Goal: Task Accomplishment & Management: Complete application form

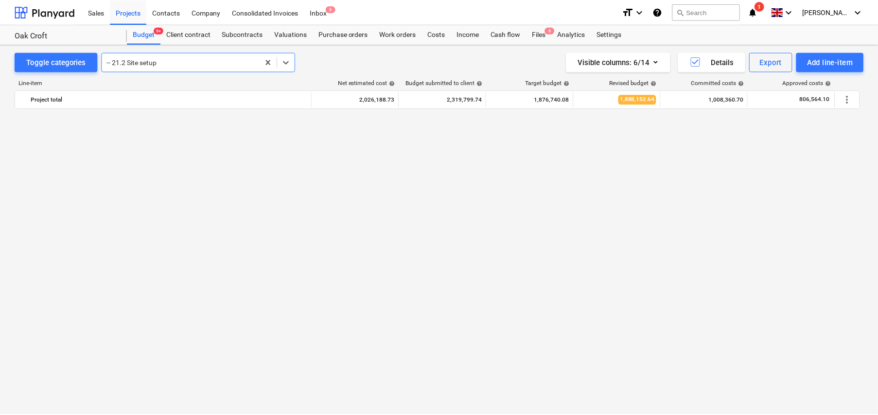
scroll to position [850, 0]
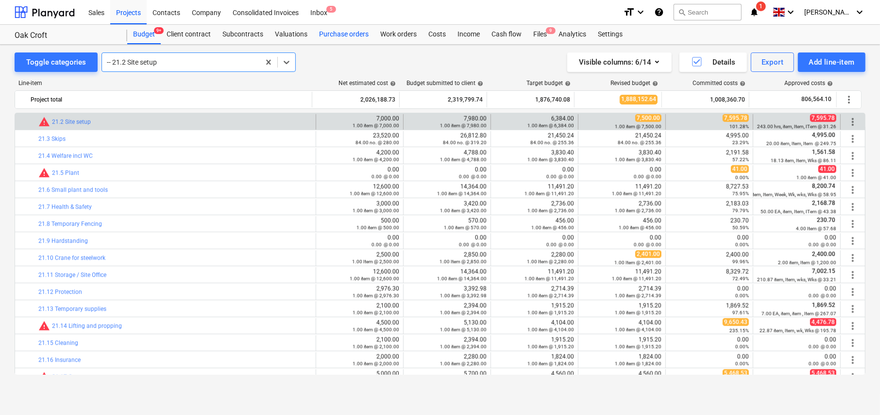
click at [342, 37] on div "Purchase orders" at bounding box center [343, 34] width 61 height 19
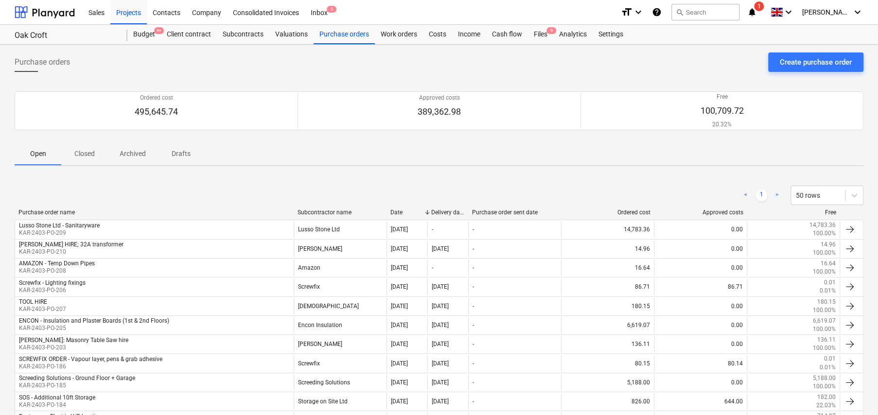
click at [313, 211] on div "Subcontractor name" at bounding box center [339, 212] width 85 height 7
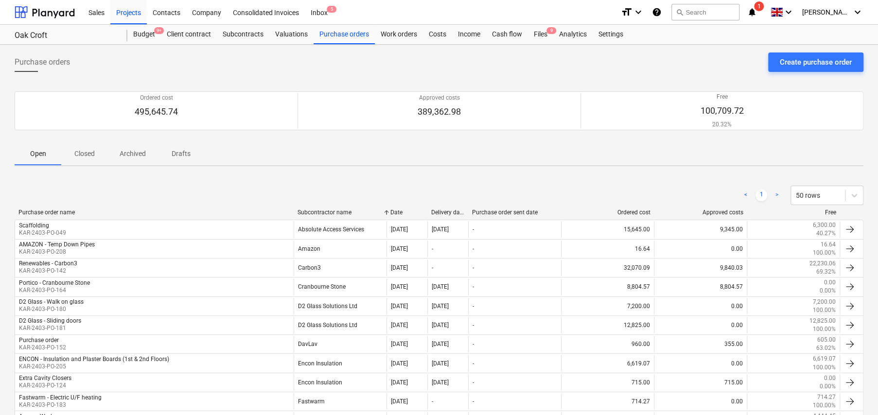
click at [313, 211] on div "Subcontractor name" at bounding box center [339, 212] width 85 height 7
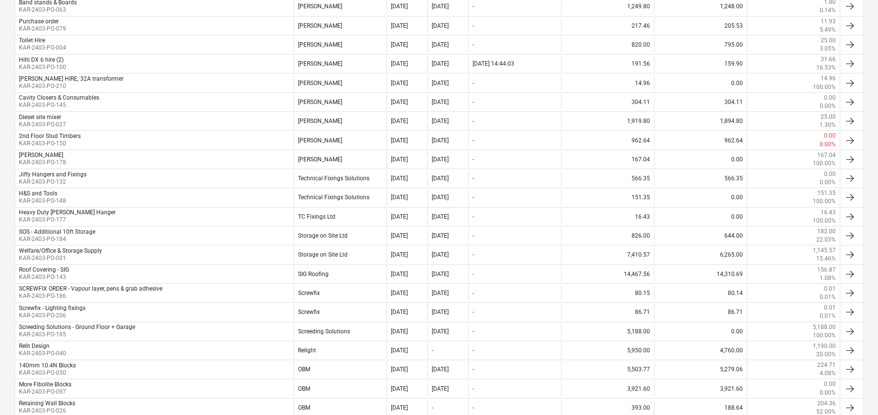
scroll to position [292, 0]
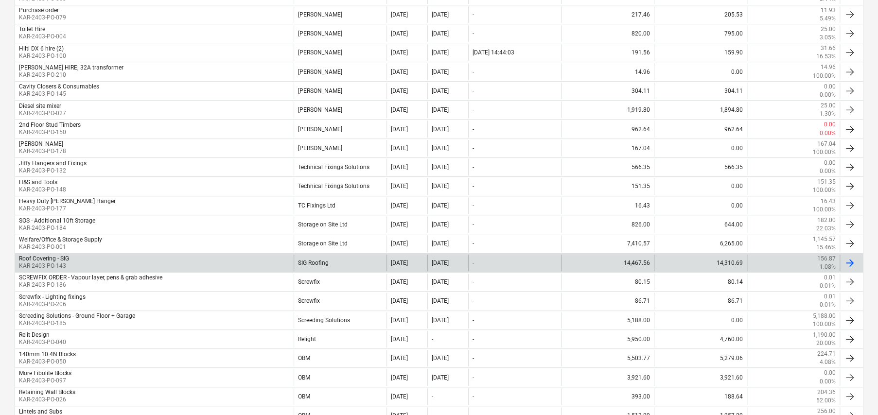
click at [315, 265] on div "SIG Roofing" at bounding box center [339, 263] width 93 height 17
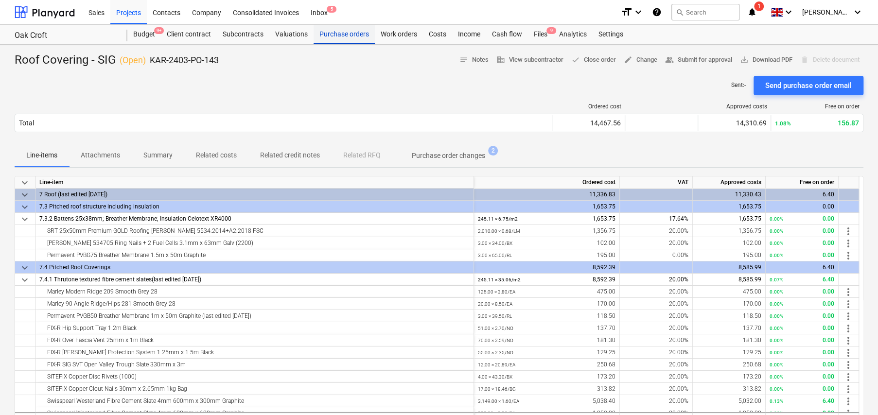
click at [339, 40] on div "Purchase orders" at bounding box center [343, 34] width 61 height 19
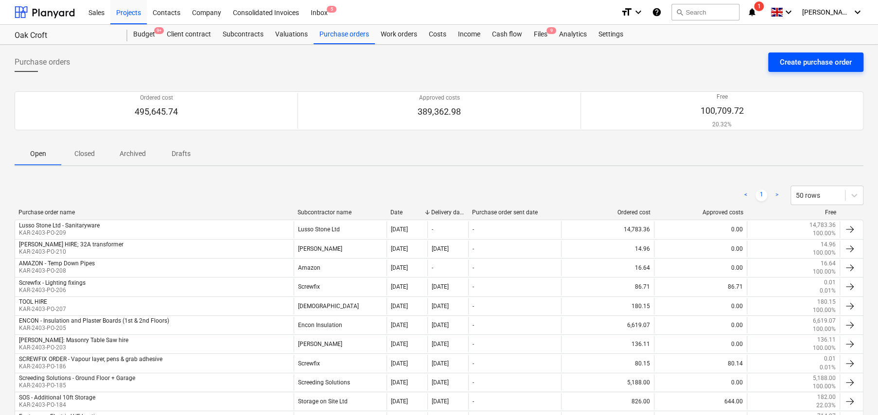
click at [813, 63] on div "Create purchase order" at bounding box center [815, 62] width 72 height 13
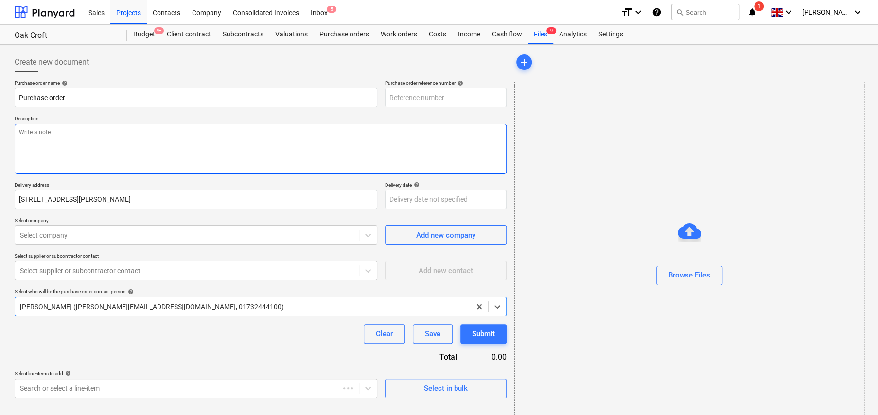
type textarea "x"
type input "KAR-2403-PO-217"
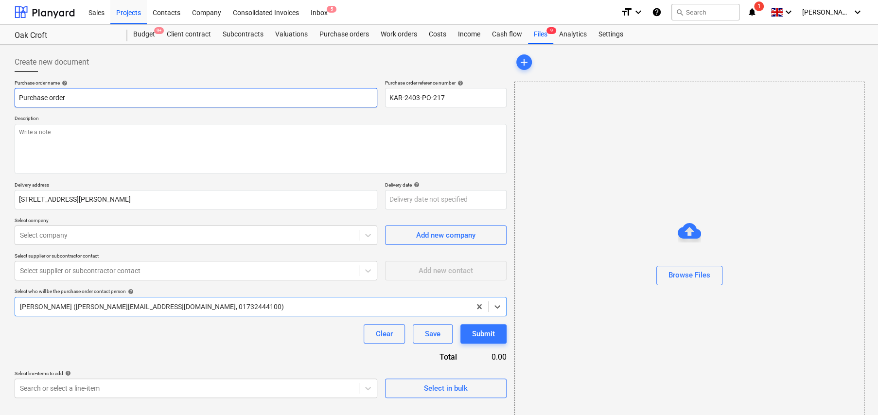
click at [108, 101] on input "Purchase order" at bounding box center [196, 97] width 362 height 19
type textarea "x"
type input "S"
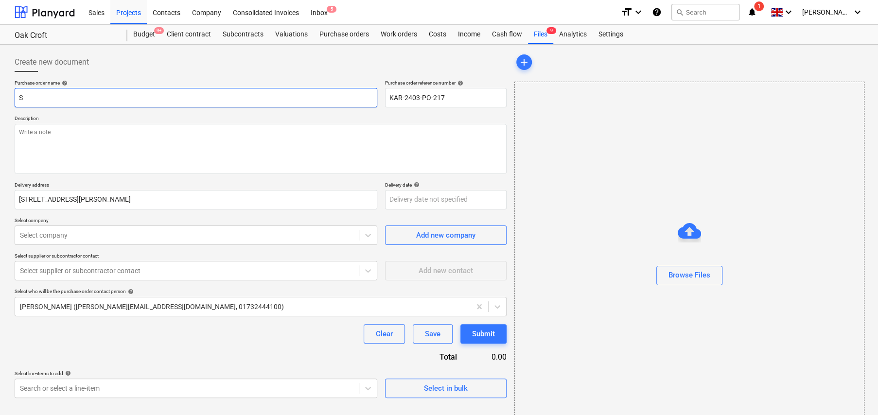
type textarea "x"
type input "SI"
type textarea "x"
type input "SIG"
type textarea "x"
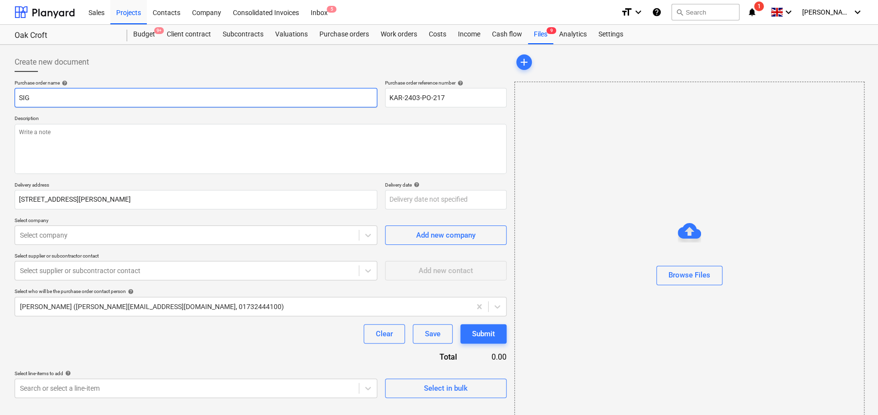
type input "SIG"
type textarea "x"
type input "SIG R"
type textarea "x"
type input "SIG Ro"
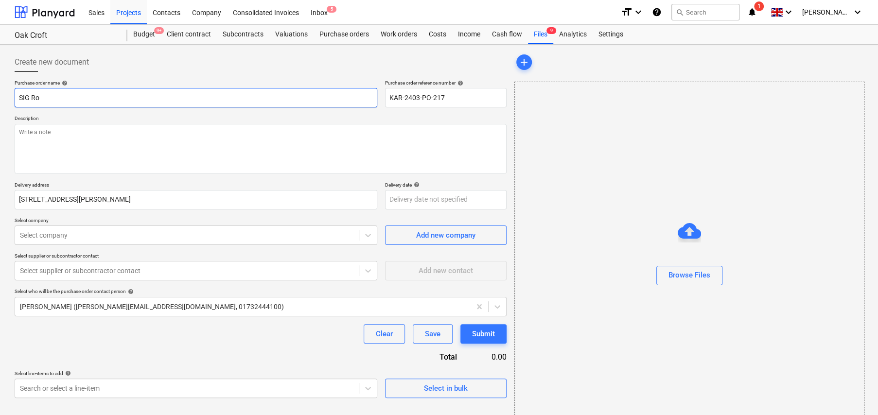
type textarea "x"
type input "SIG Roo"
type textarea "x"
type input "SIG Roof"
type textarea "x"
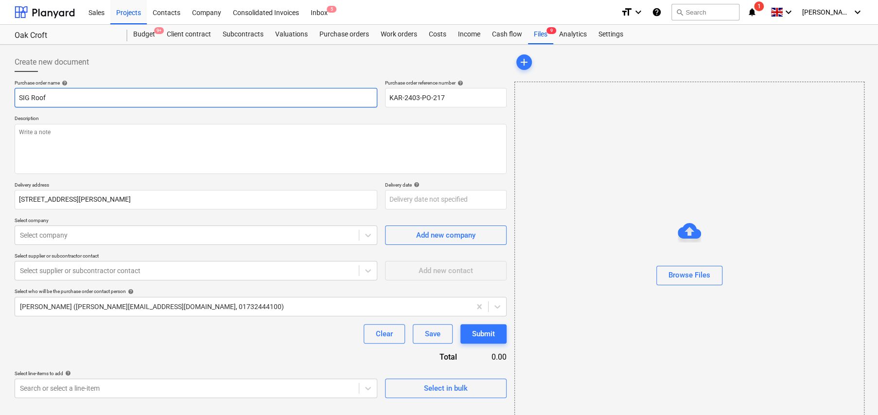
type input "SIG Roofi"
type textarea "x"
type input "SIG Roofin"
type textarea "x"
type input "SIG Roofing"
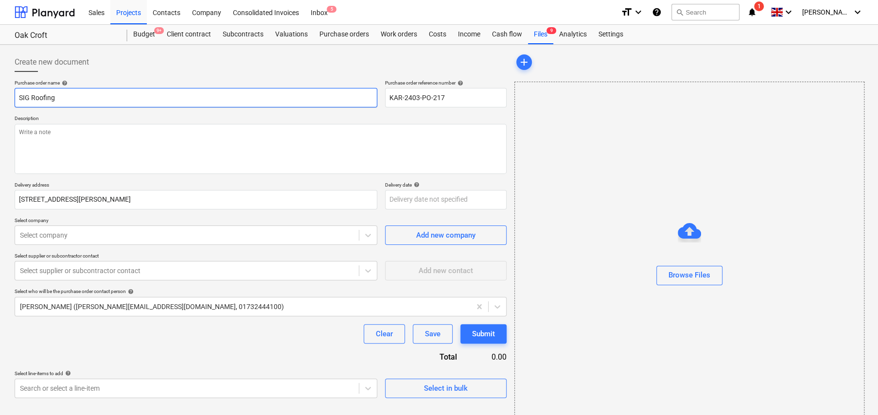
type textarea "x"
type input "SIG Roofing"
type textarea "x"
type input "SIG Roofing -"
type textarea "x"
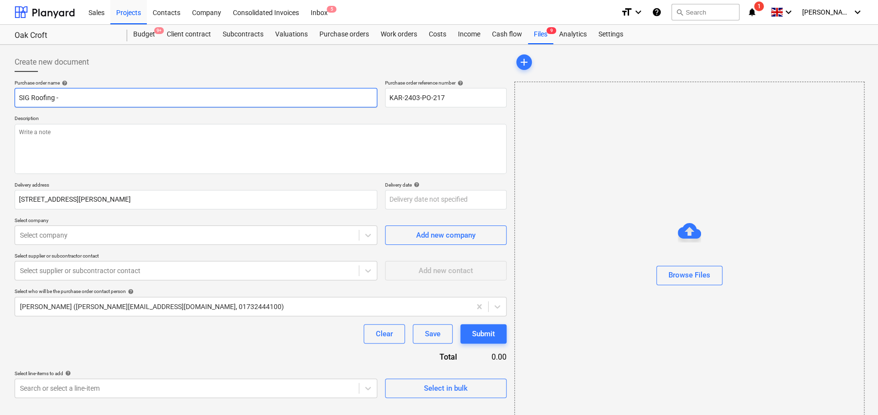
type input "SIG Roofing -"
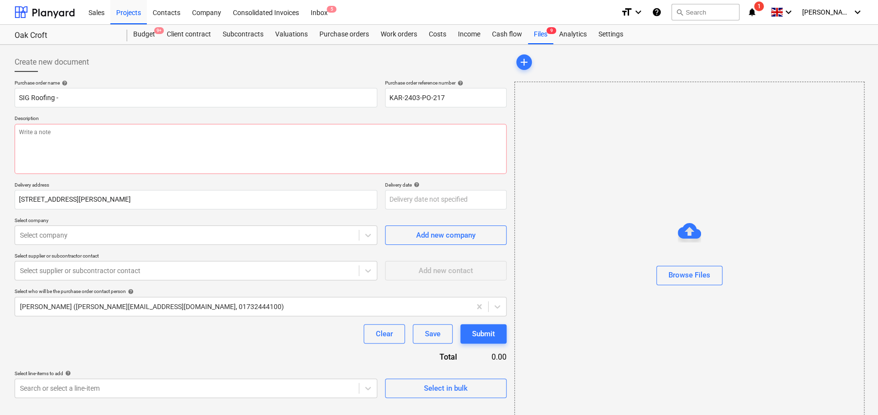
type textarea "x"
